Goal: Task Accomplishment & Management: Manage account settings

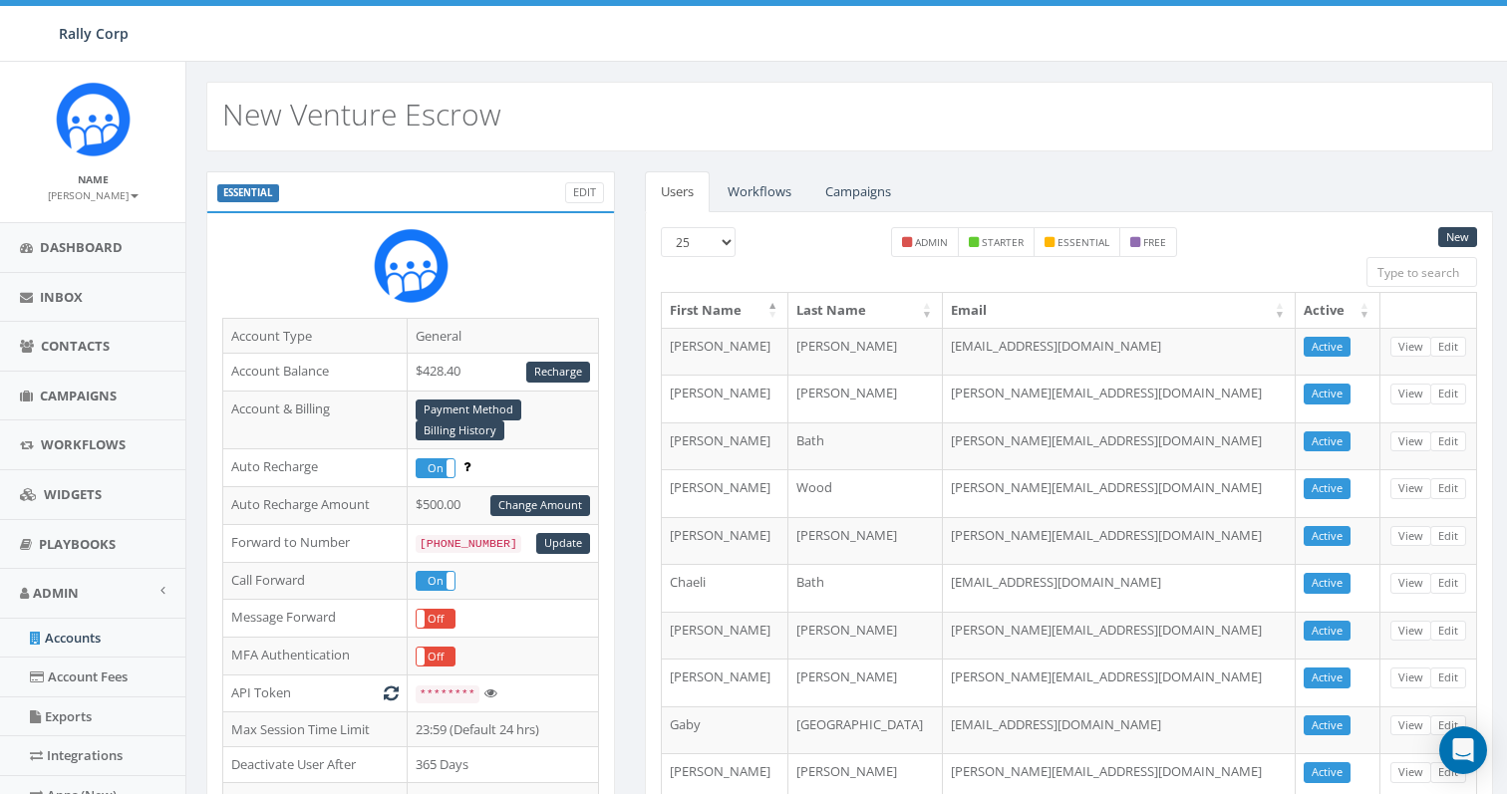
scroll to position [404, 0]
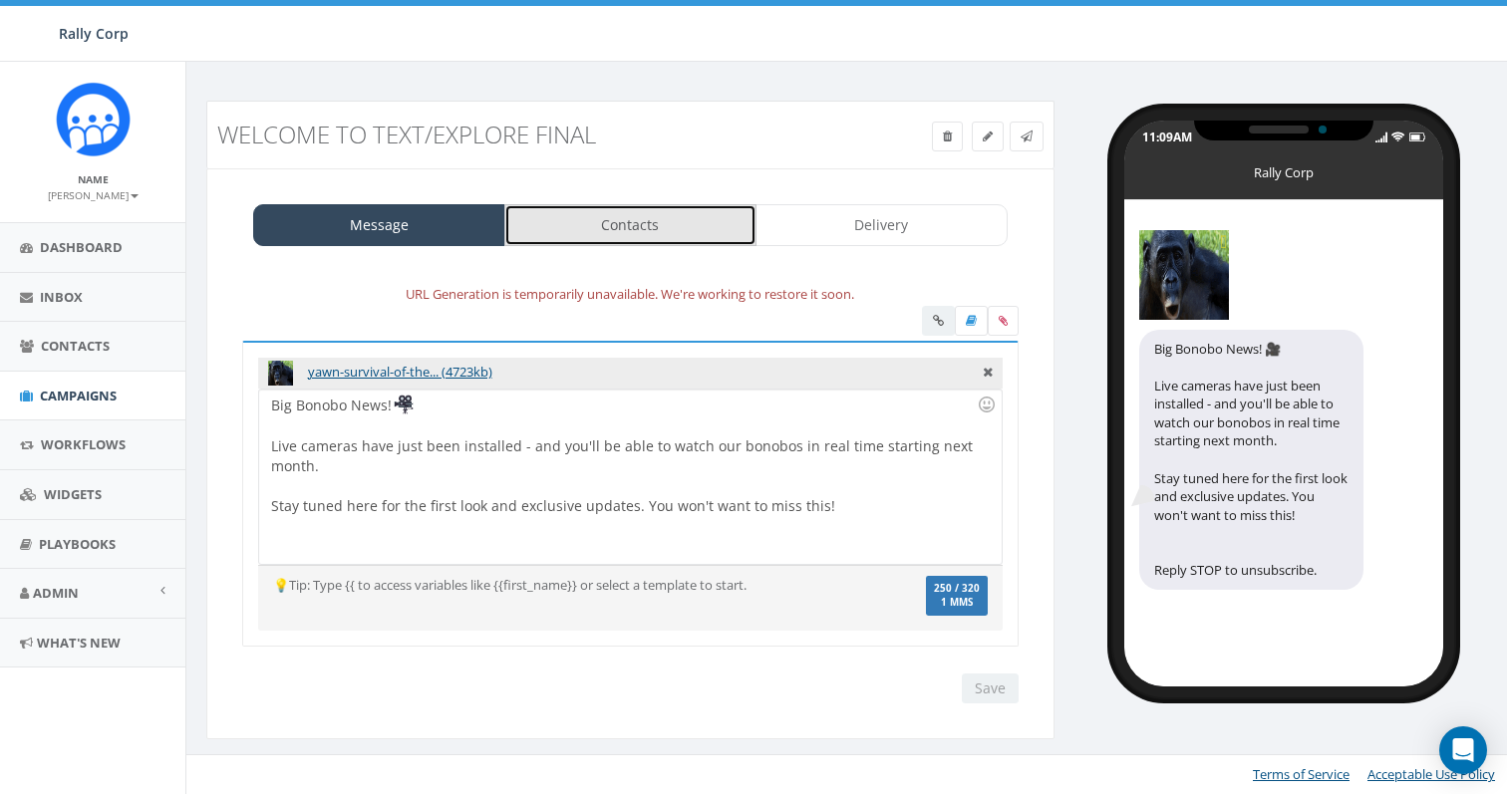
click at [697, 235] on link "Contacts" at bounding box center [630, 225] width 252 height 42
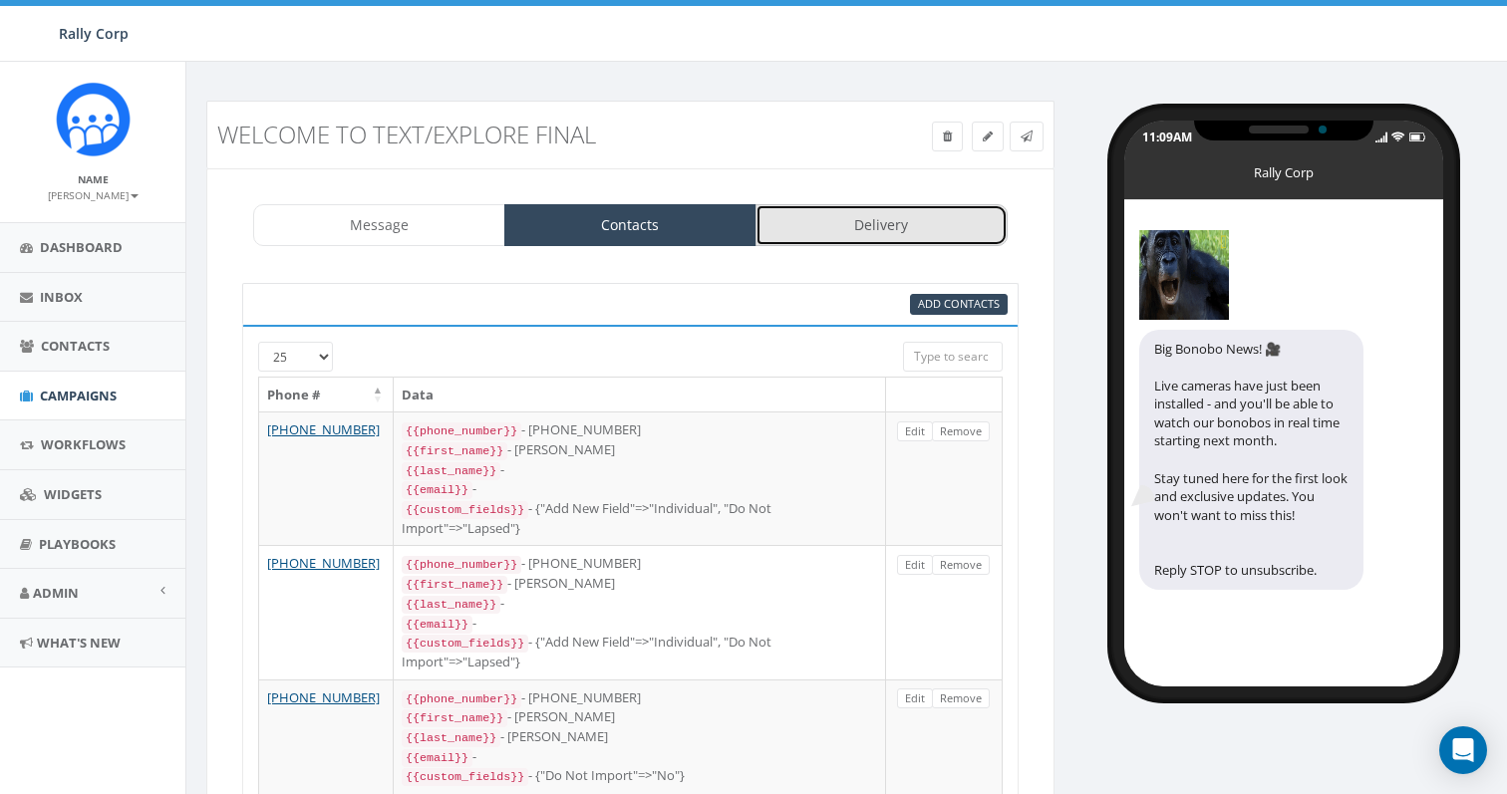
click at [864, 224] on link "Delivery" at bounding box center [882, 225] width 252 height 42
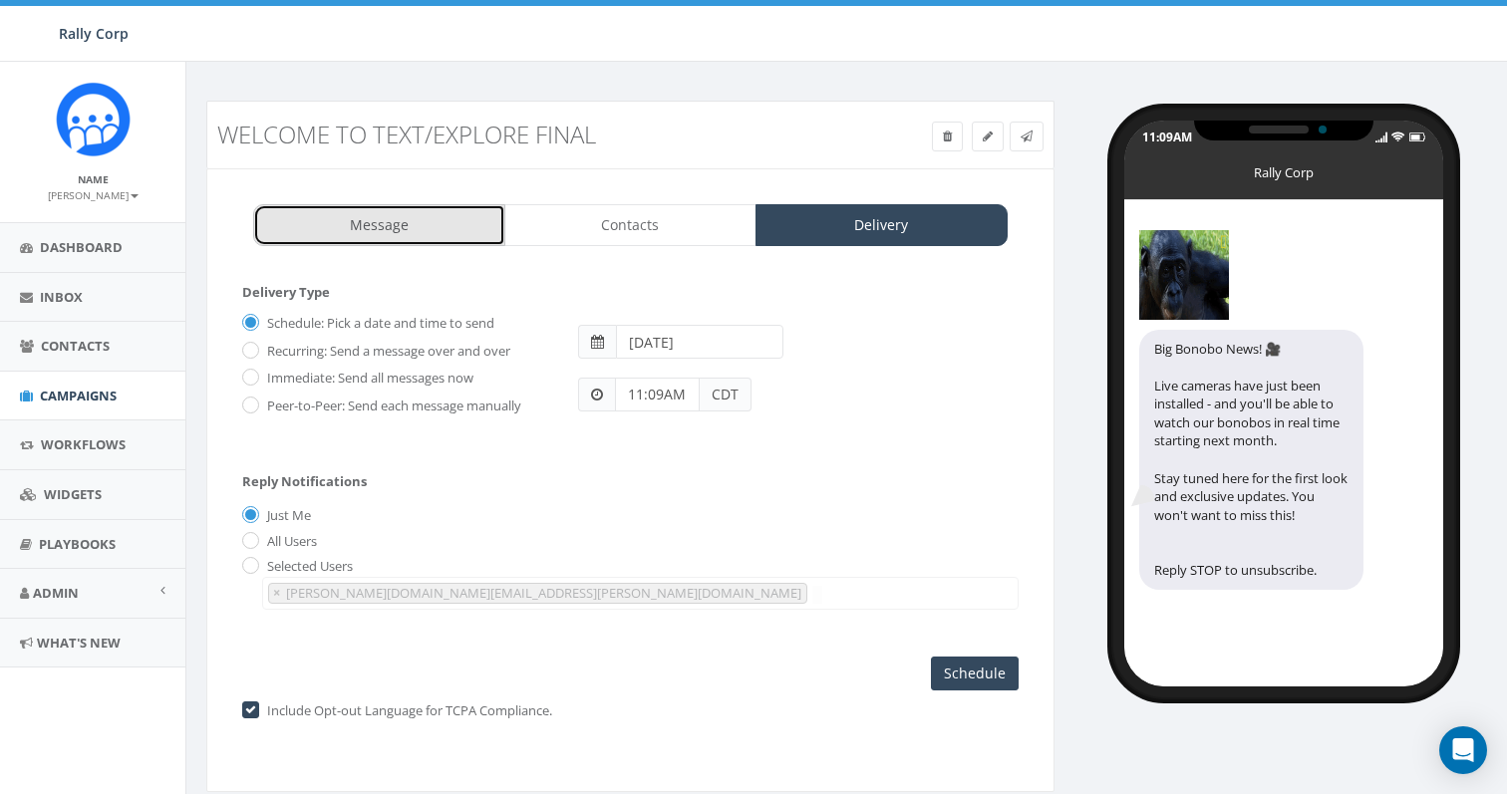
click at [427, 238] on link "Message" at bounding box center [379, 225] width 252 height 42
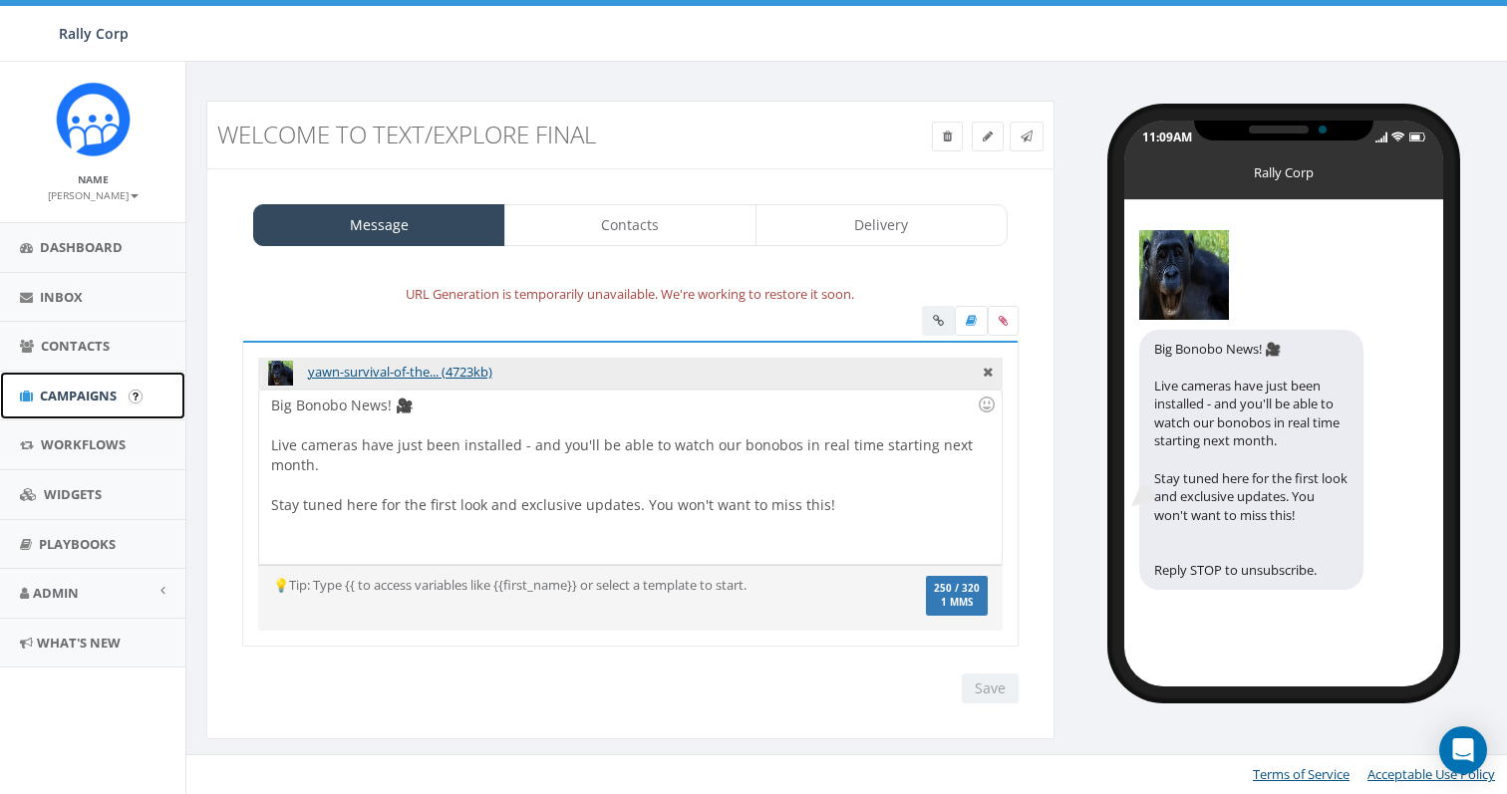
click at [55, 400] on span "Campaigns" at bounding box center [78, 396] width 77 height 18
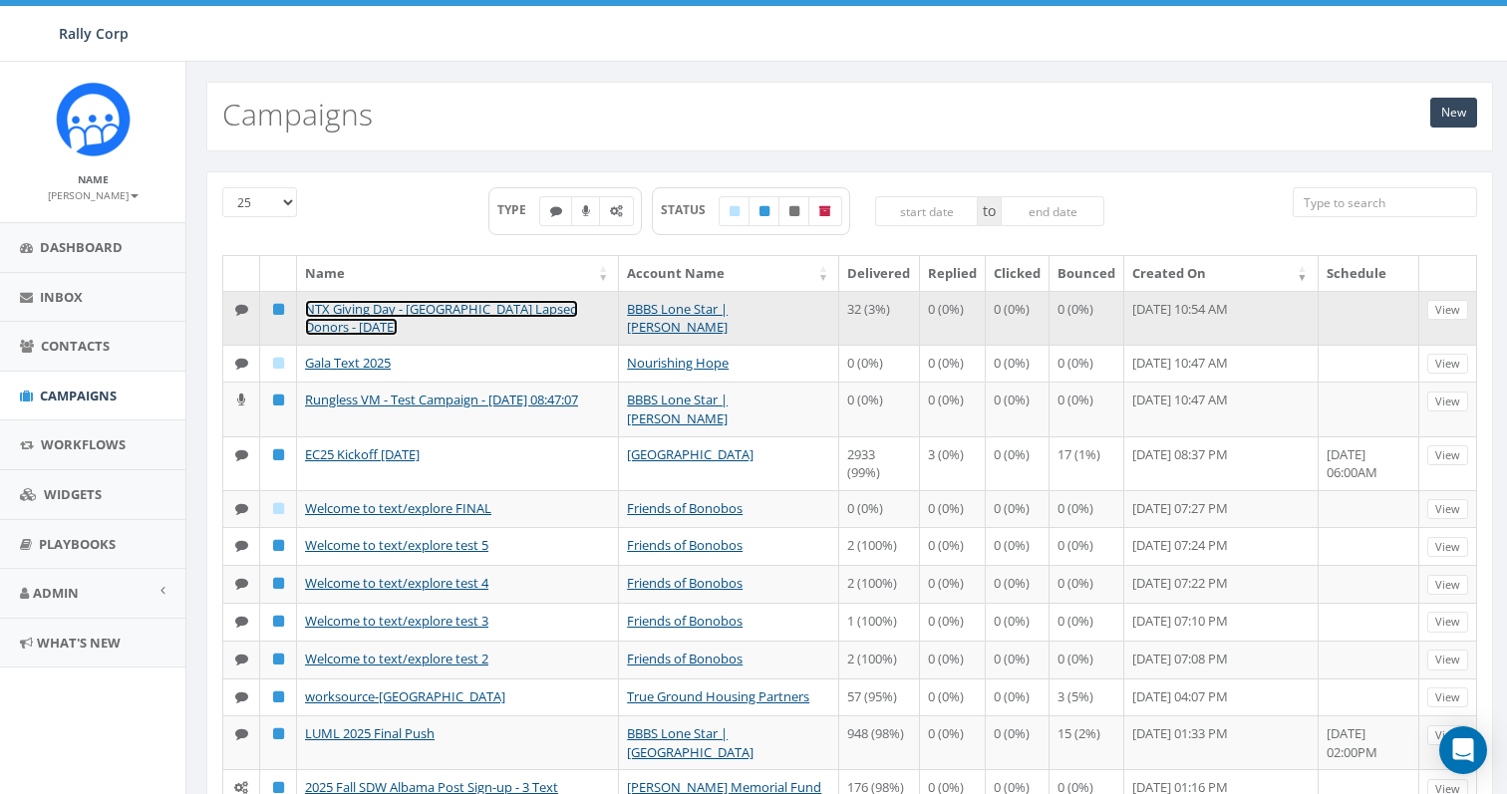
click at [442, 308] on link "NTX Giving Day - Dallas Lapsed Donors - 9-11-2025" at bounding box center [441, 318] width 273 height 37
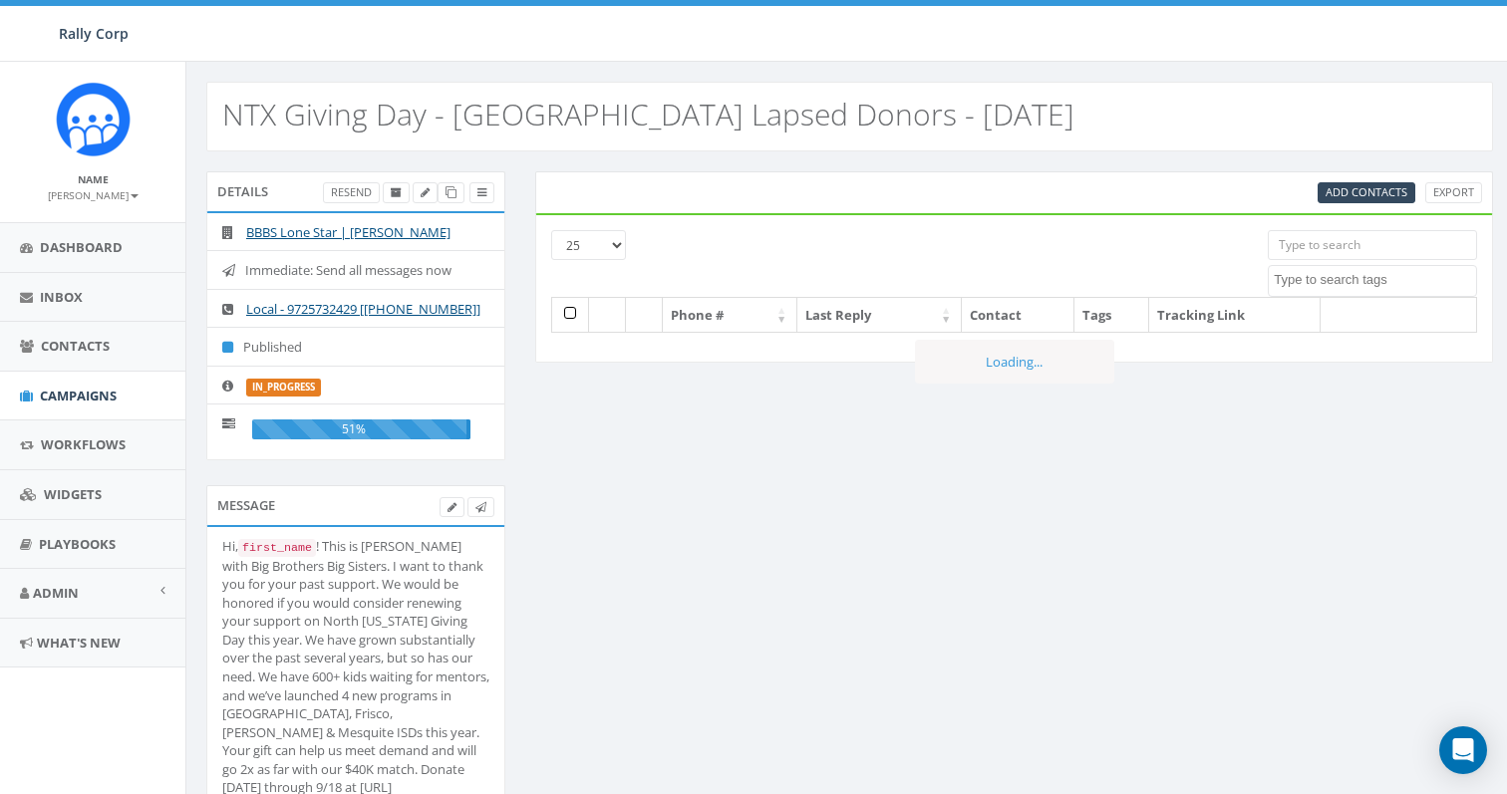
select select
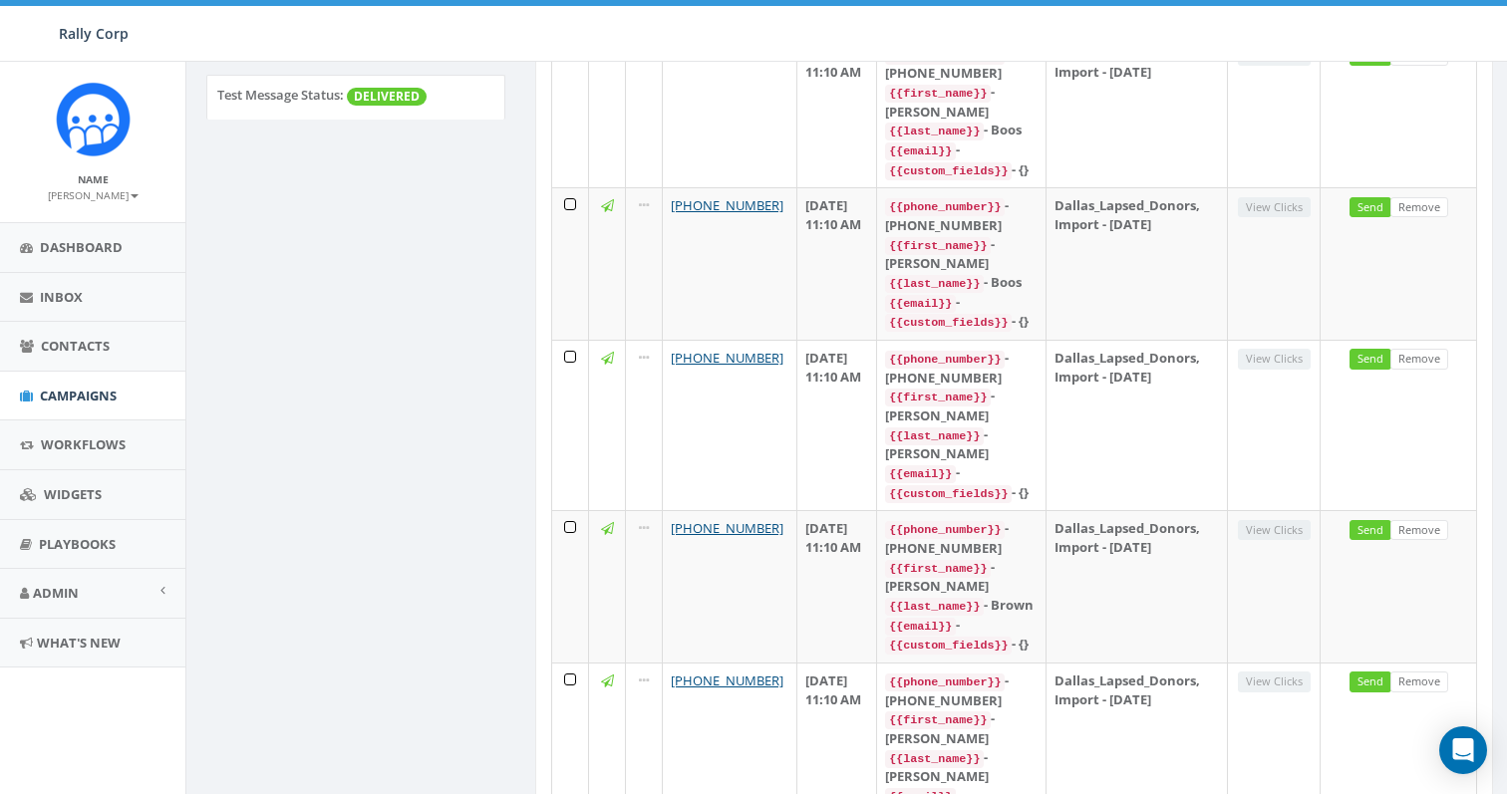
scroll to position [802, 0]
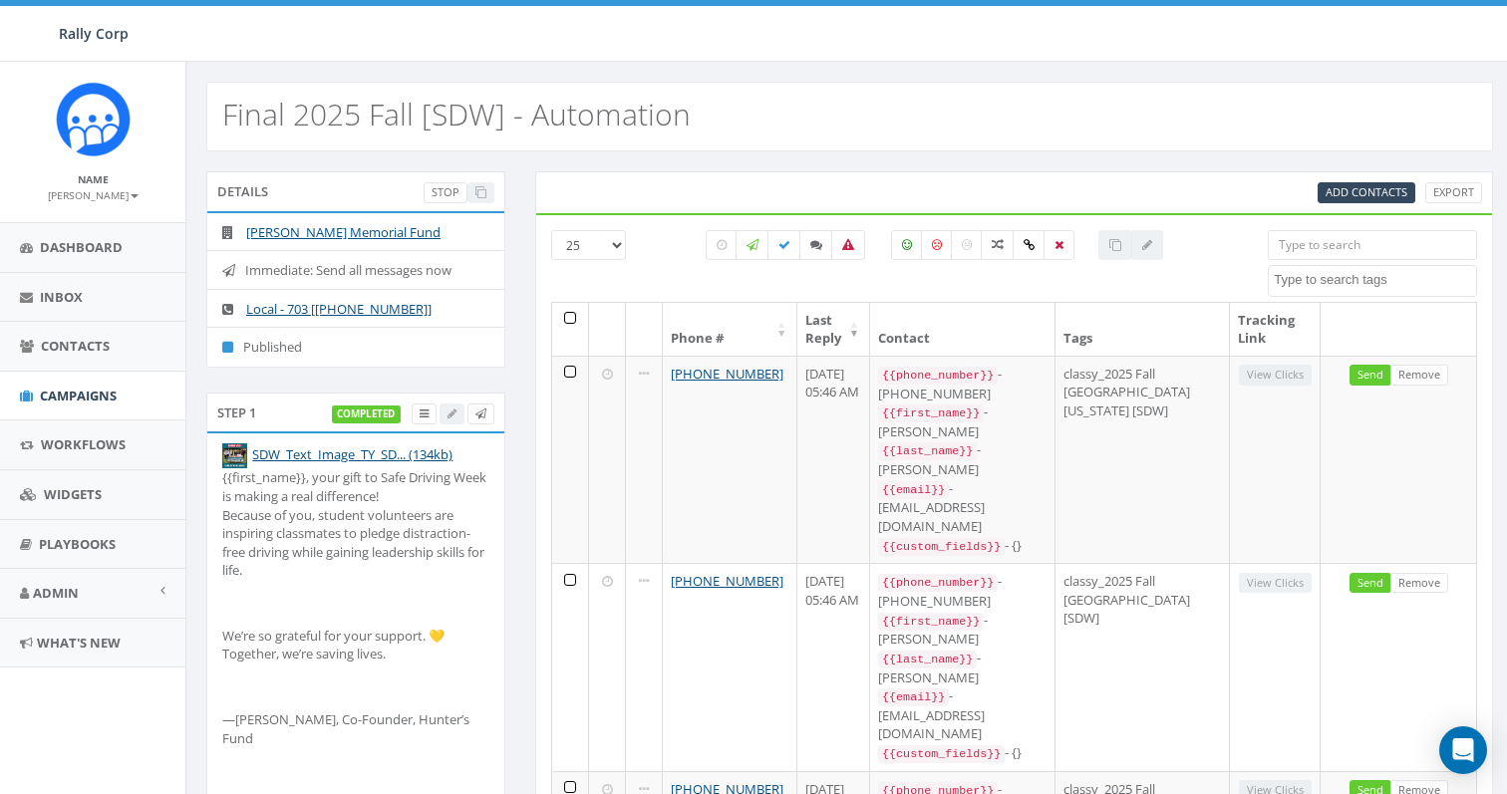
select select
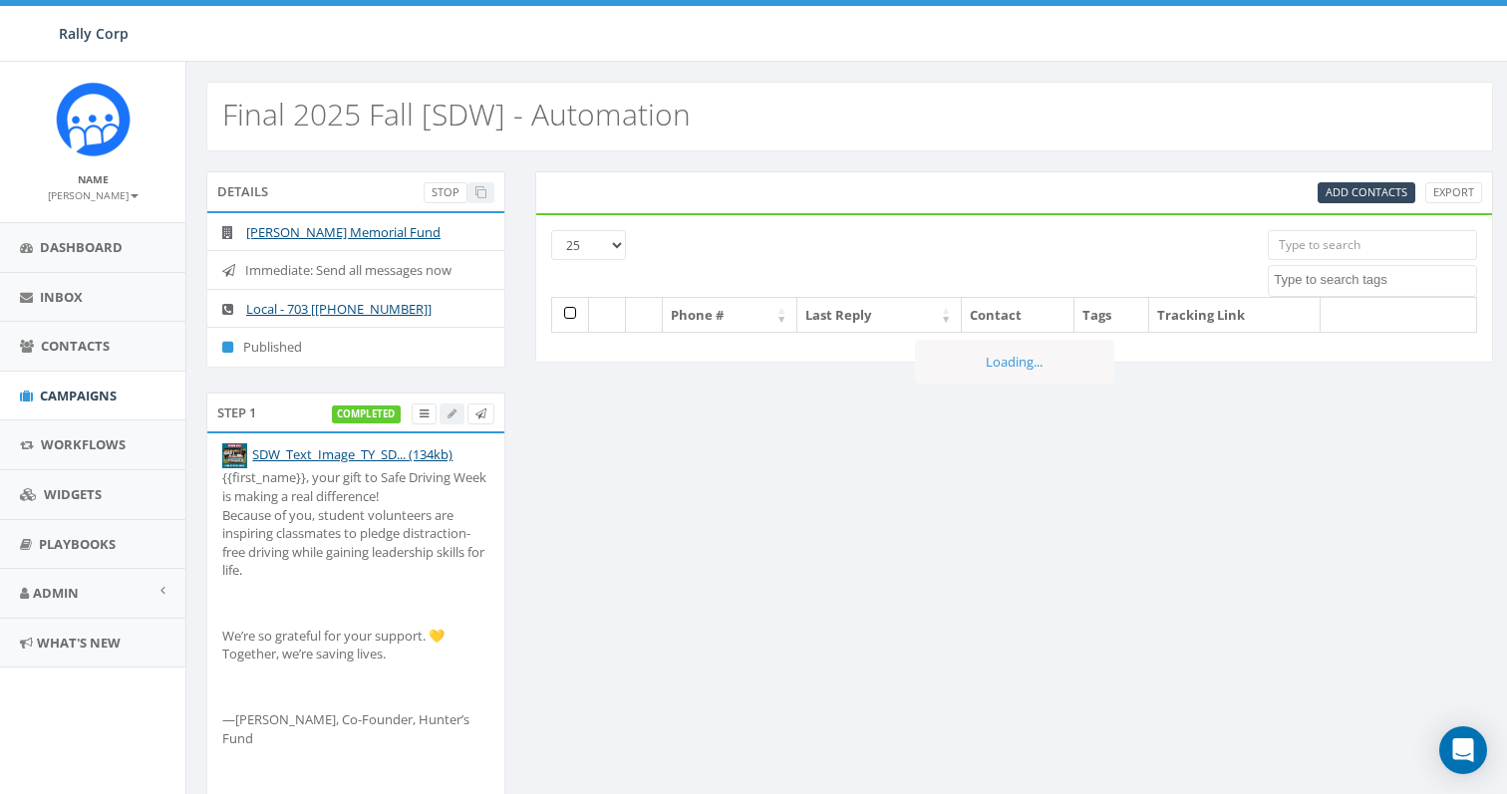
select select
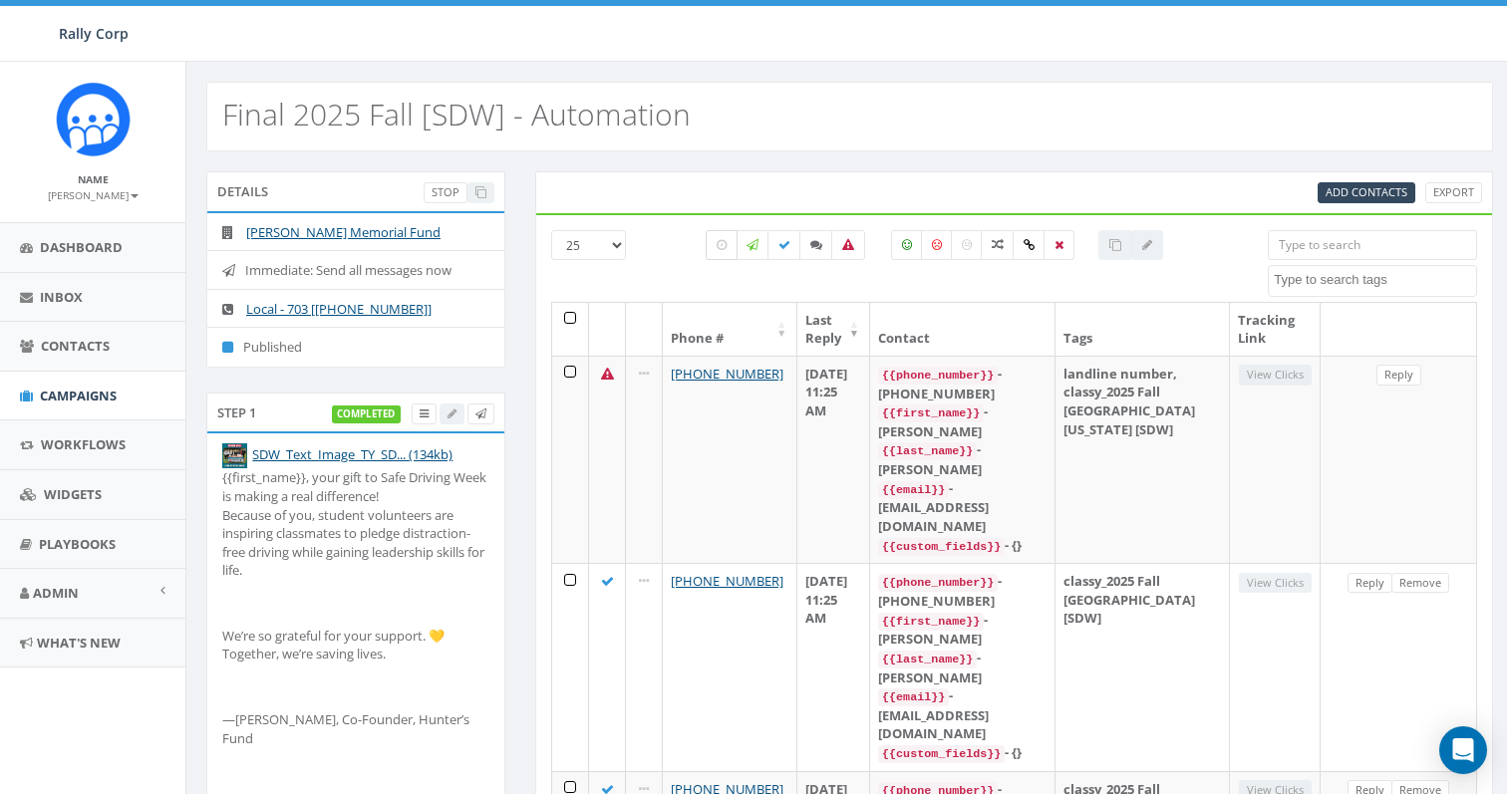
click at [722, 244] on icon at bounding box center [722, 245] width 10 height 12
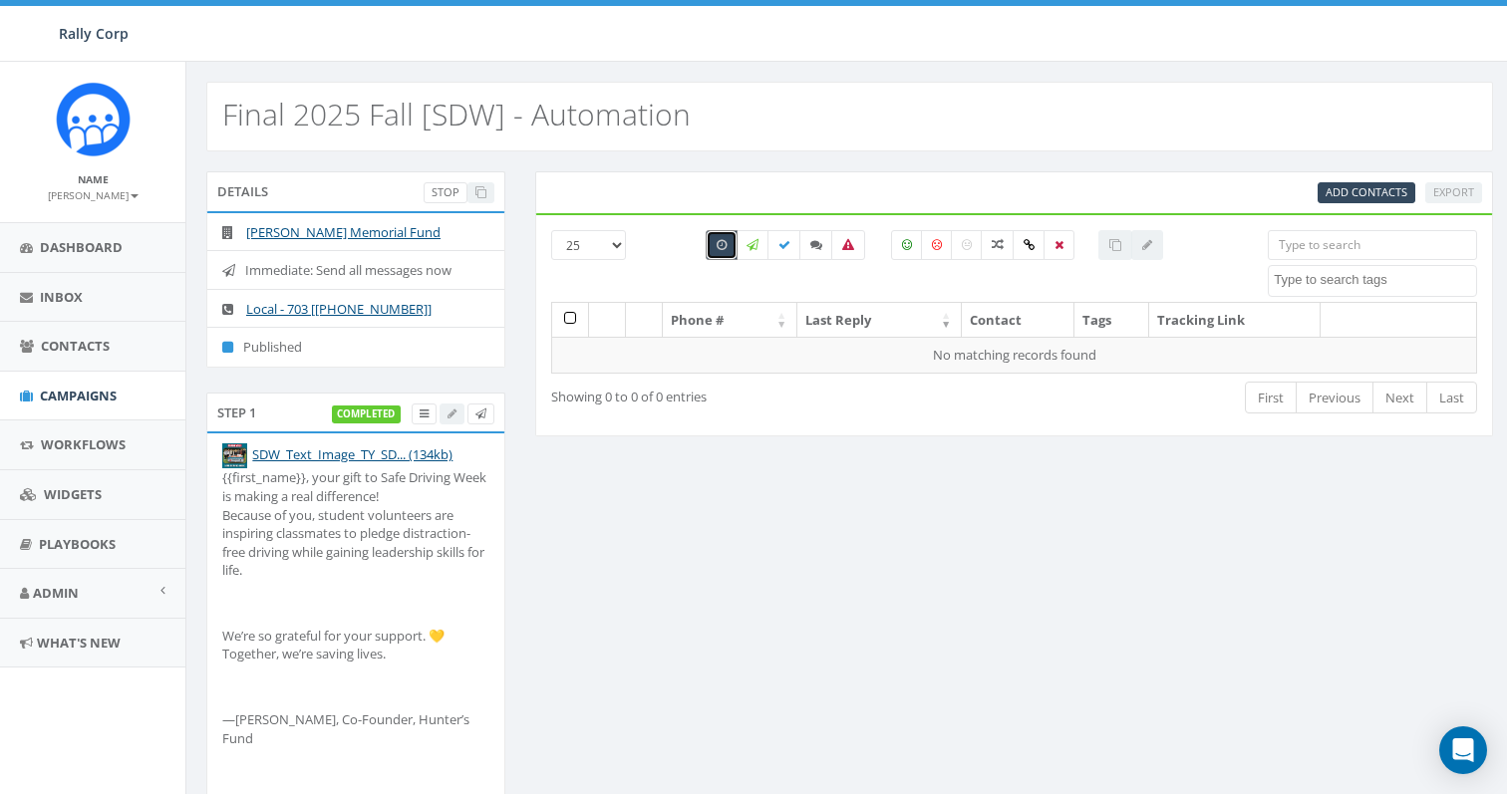
click at [722, 244] on icon at bounding box center [722, 245] width 10 height 12
checkbox input "false"
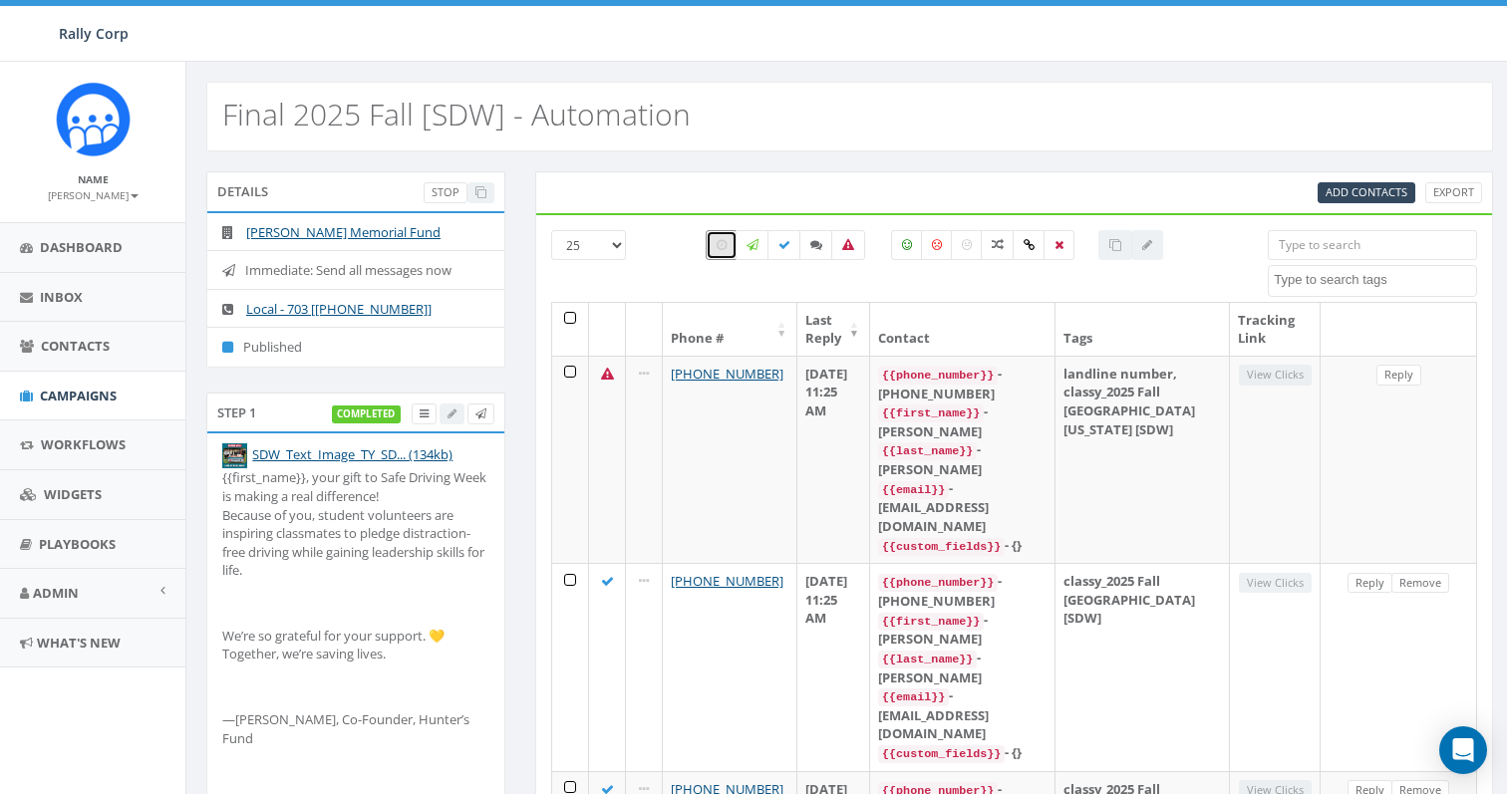
click at [811, 285] on div "All 0 contact(s) on current page All 123 contact(s) filtered" at bounding box center [935, 281] width 486 height 22
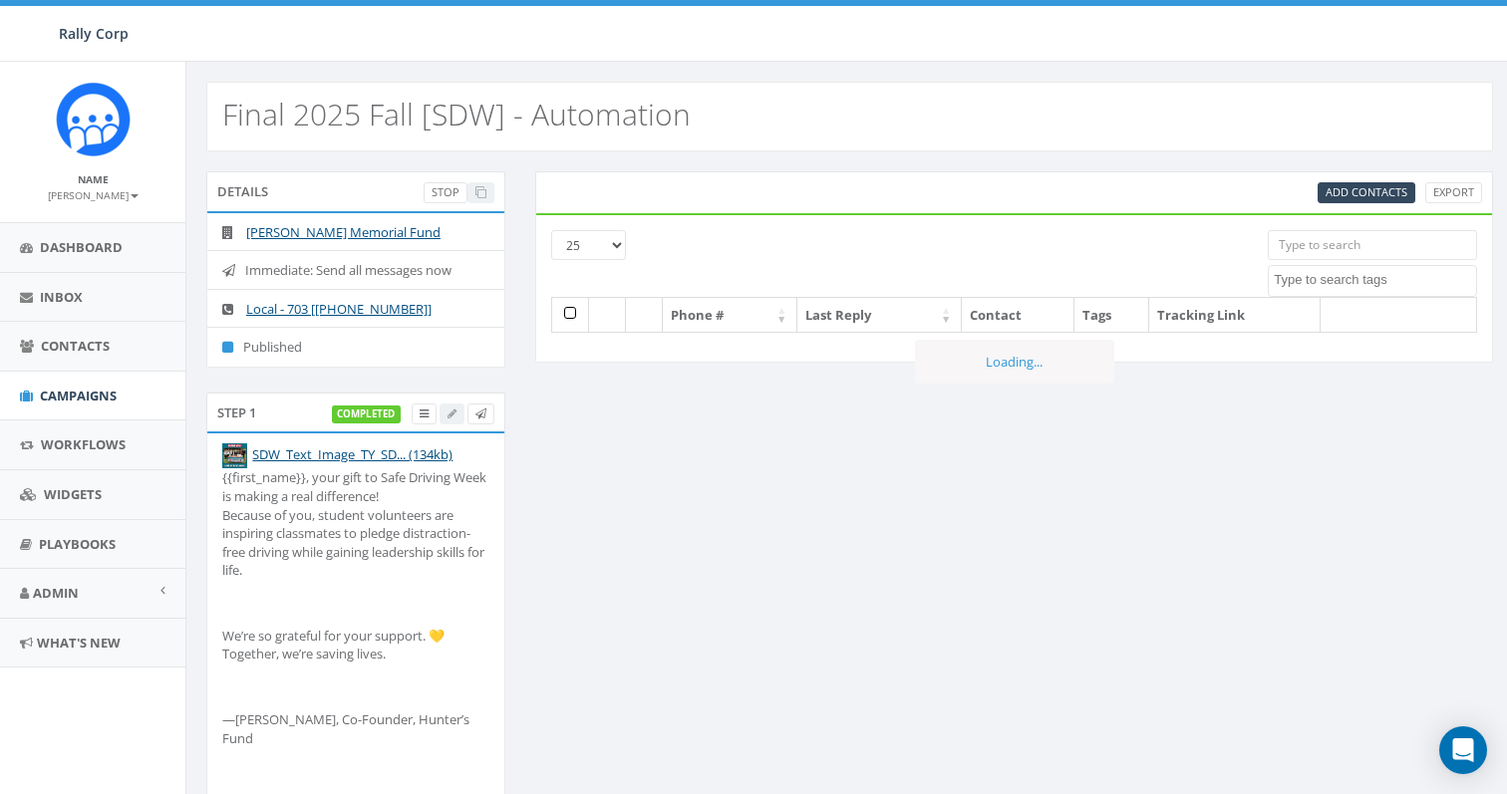
select select
